Goal: Transaction & Acquisition: Subscribe to service/newsletter

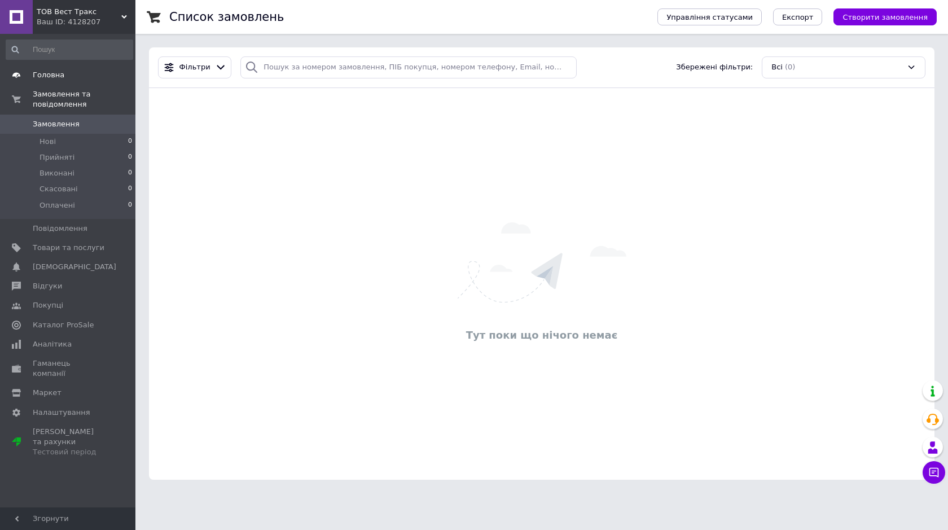
click at [50, 75] on span "Головна" at bounding box center [49, 75] width 32 height 10
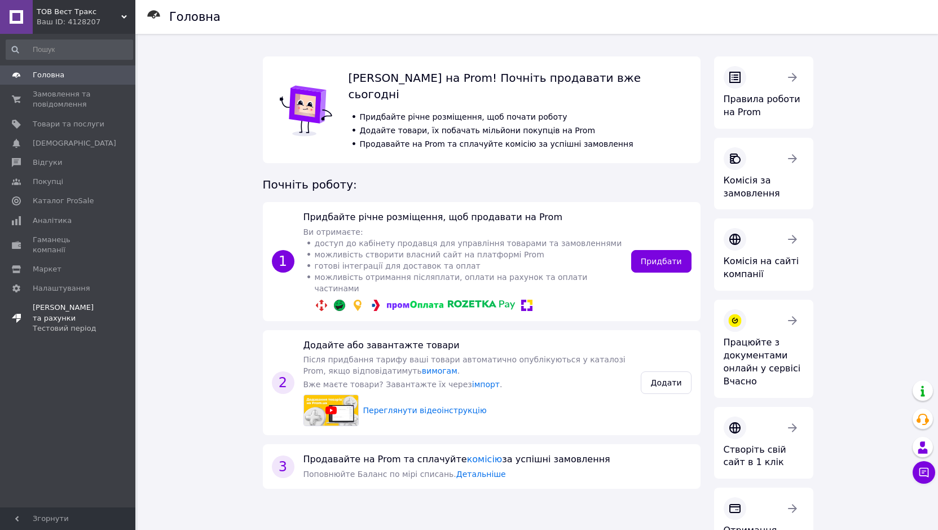
click at [63, 302] on span "Тарифи та рахунки Тестовий період" at bounding box center [69, 317] width 72 height 31
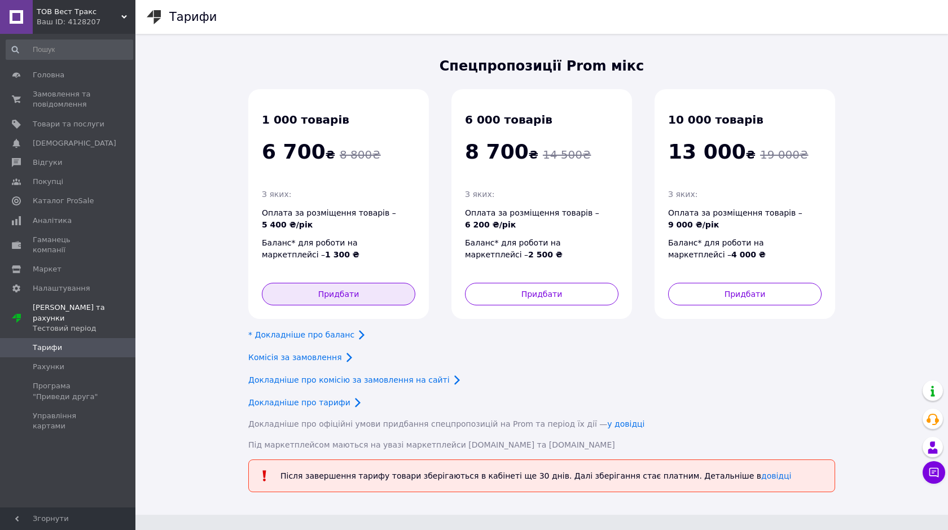
click at [336, 293] on button "Придбати" at bounding box center [338, 294] width 153 height 23
